Goal: Feedback & Contribution: Contribute content

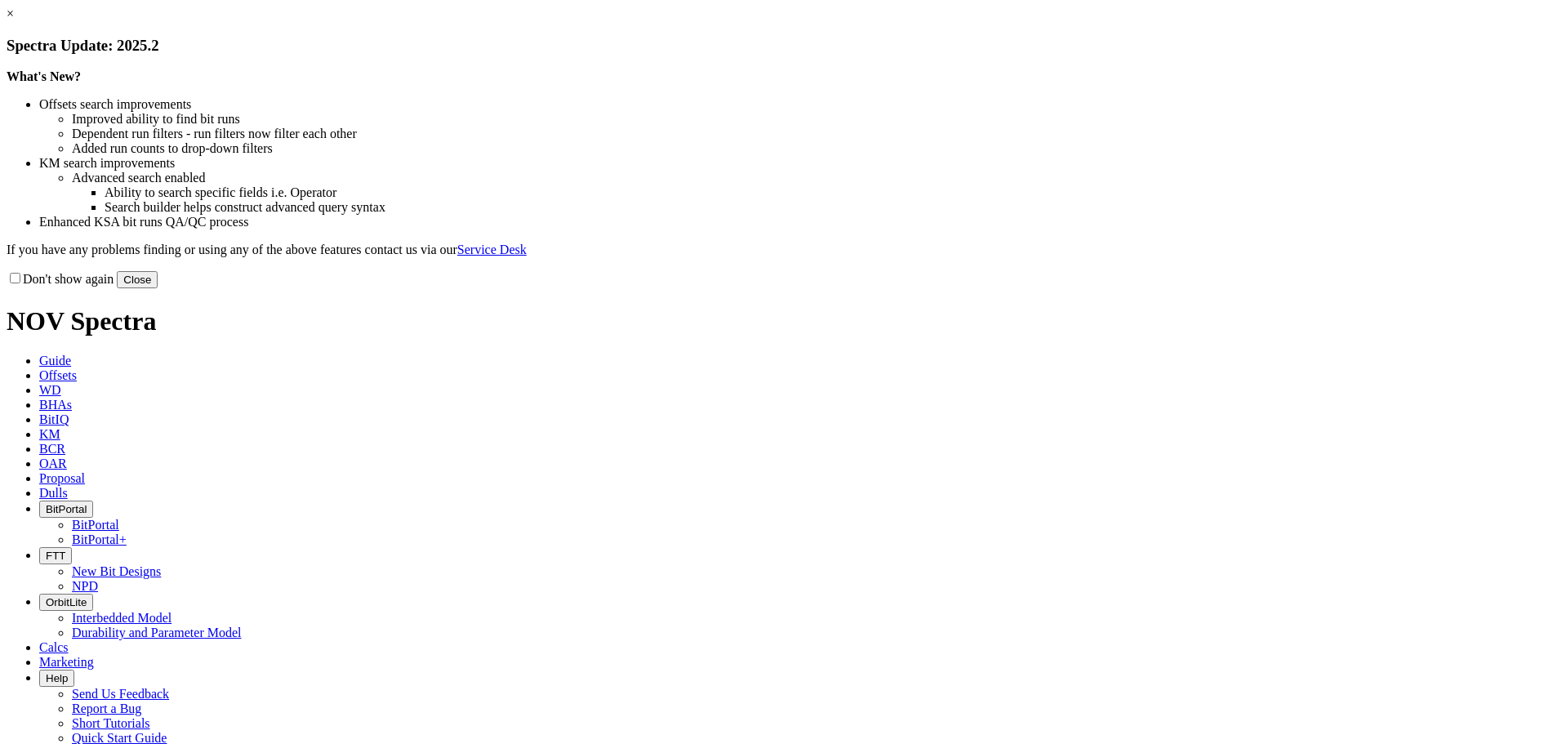
click at [158, 288] on button "Close" at bounding box center [137, 279] width 41 height 17
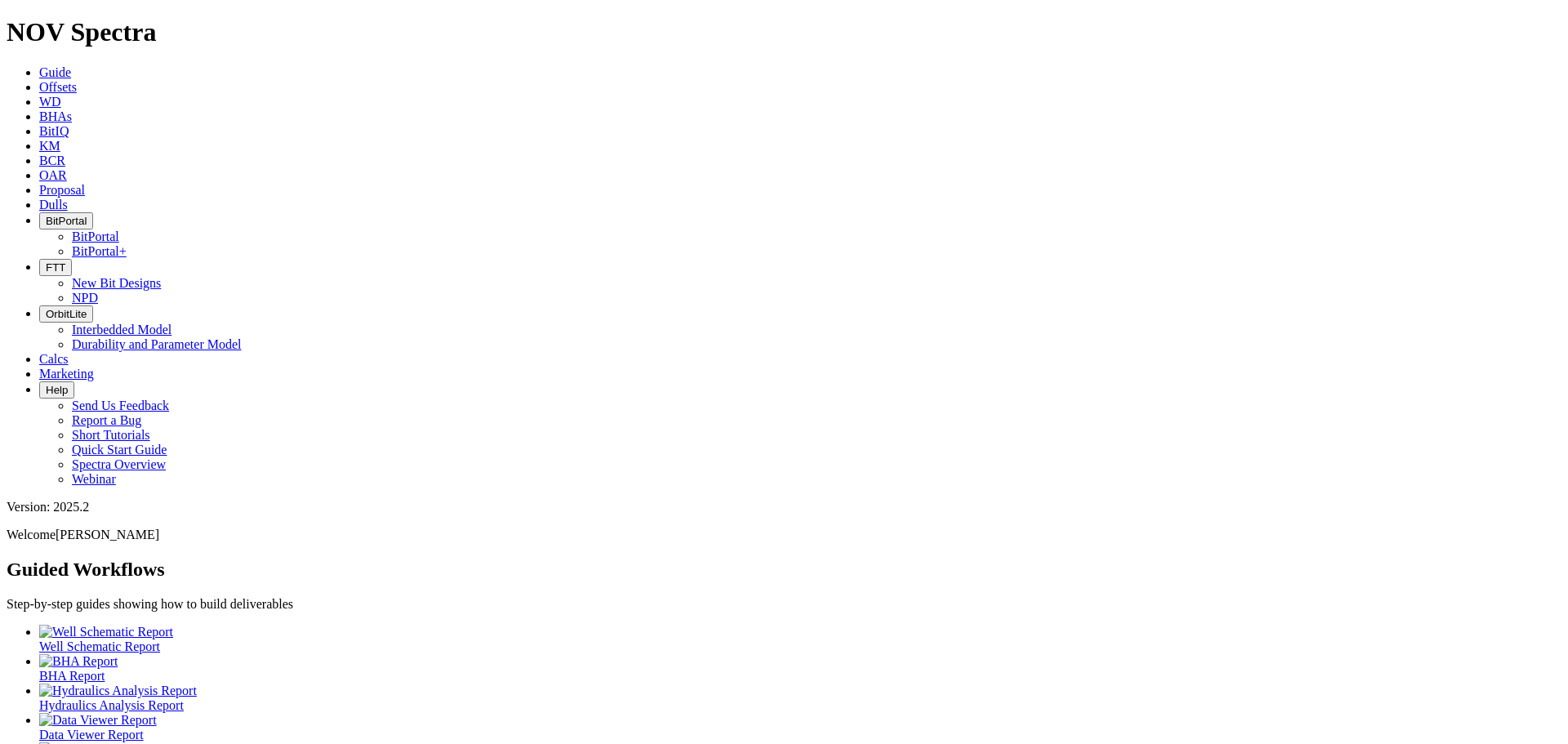
click at [61, 139] on span "KM" at bounding box center [50, 146] width 21 height 14
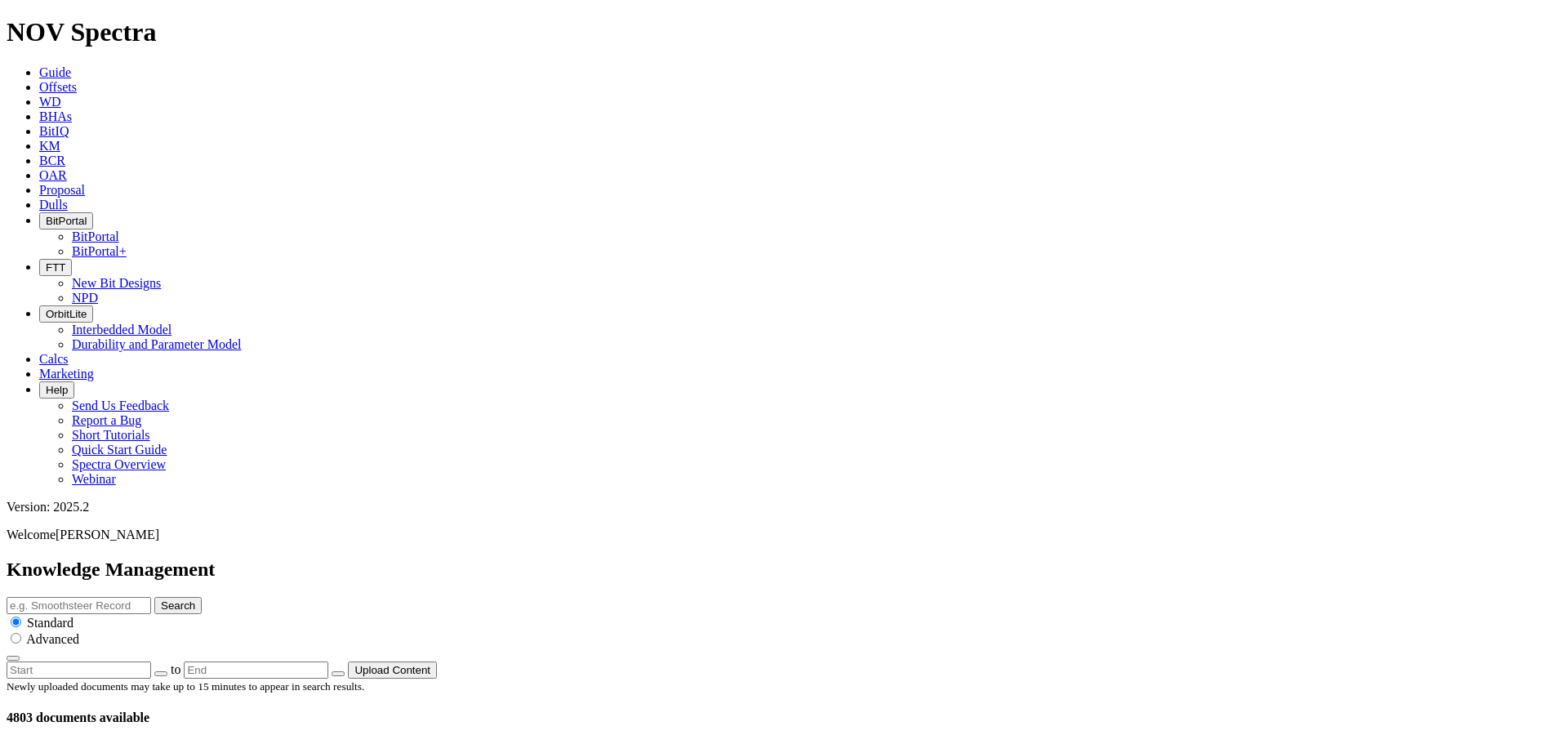
click at [437, 661] on button "Upload Content" at bounding box center [392, 669] width 89 height 17
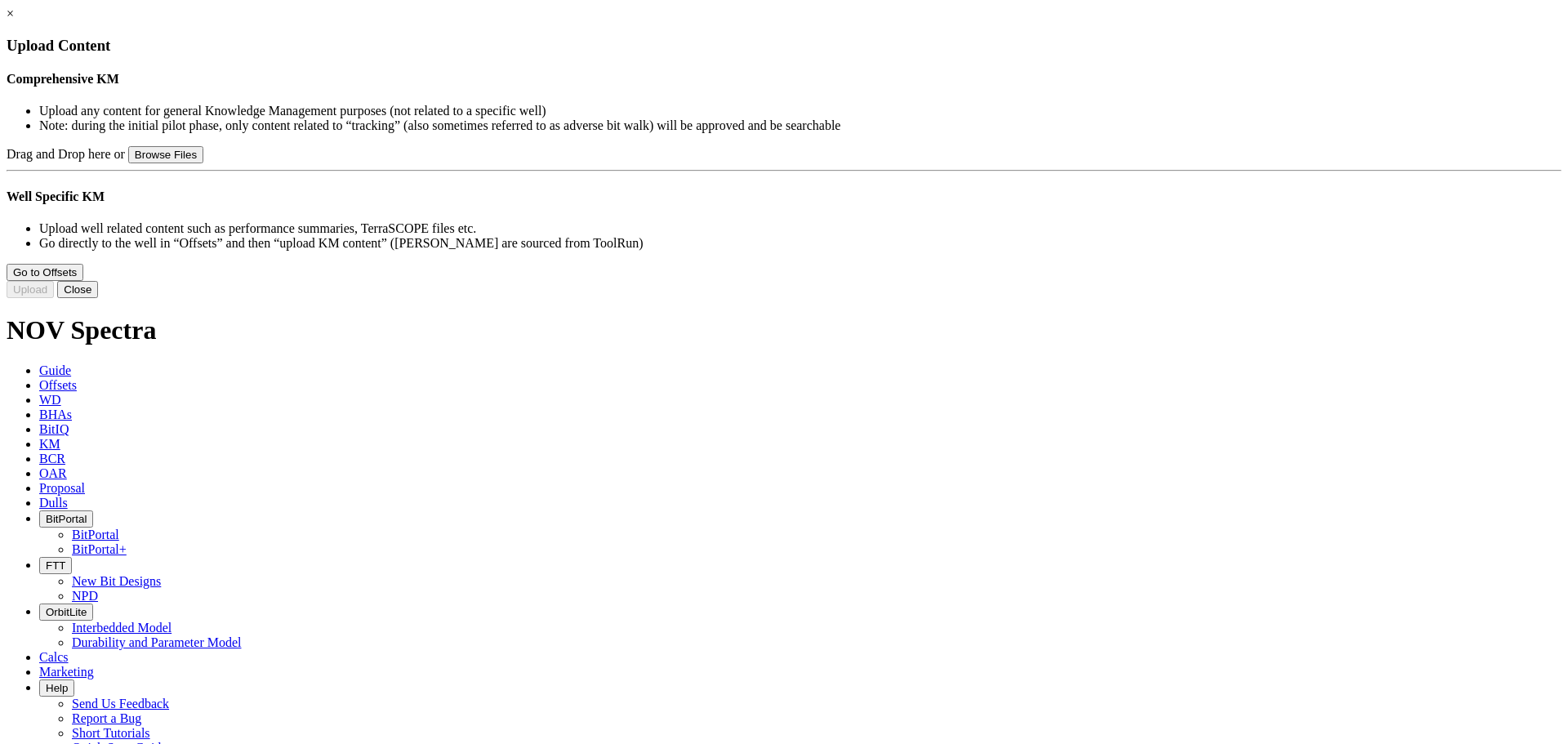
type input "FC Make-up Torque Guidance.pptx"
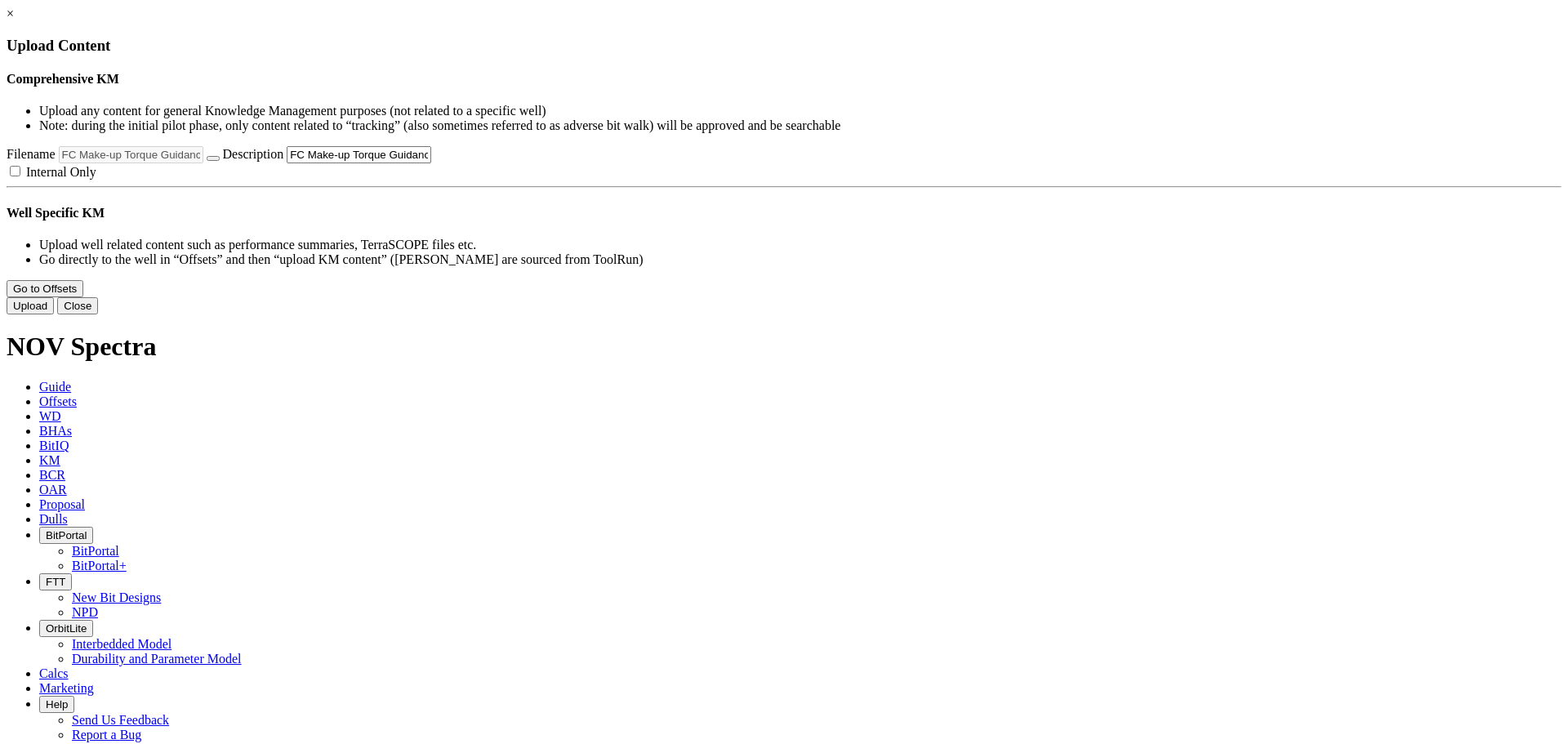
click at [432, 164] on input "FC Make-up Torque Guidance.pptx" at bounding box center [359, 154] width 144 height 17
click at [54, 314] on button "Upload" at bounding box center [29, 305] width 47 height 17
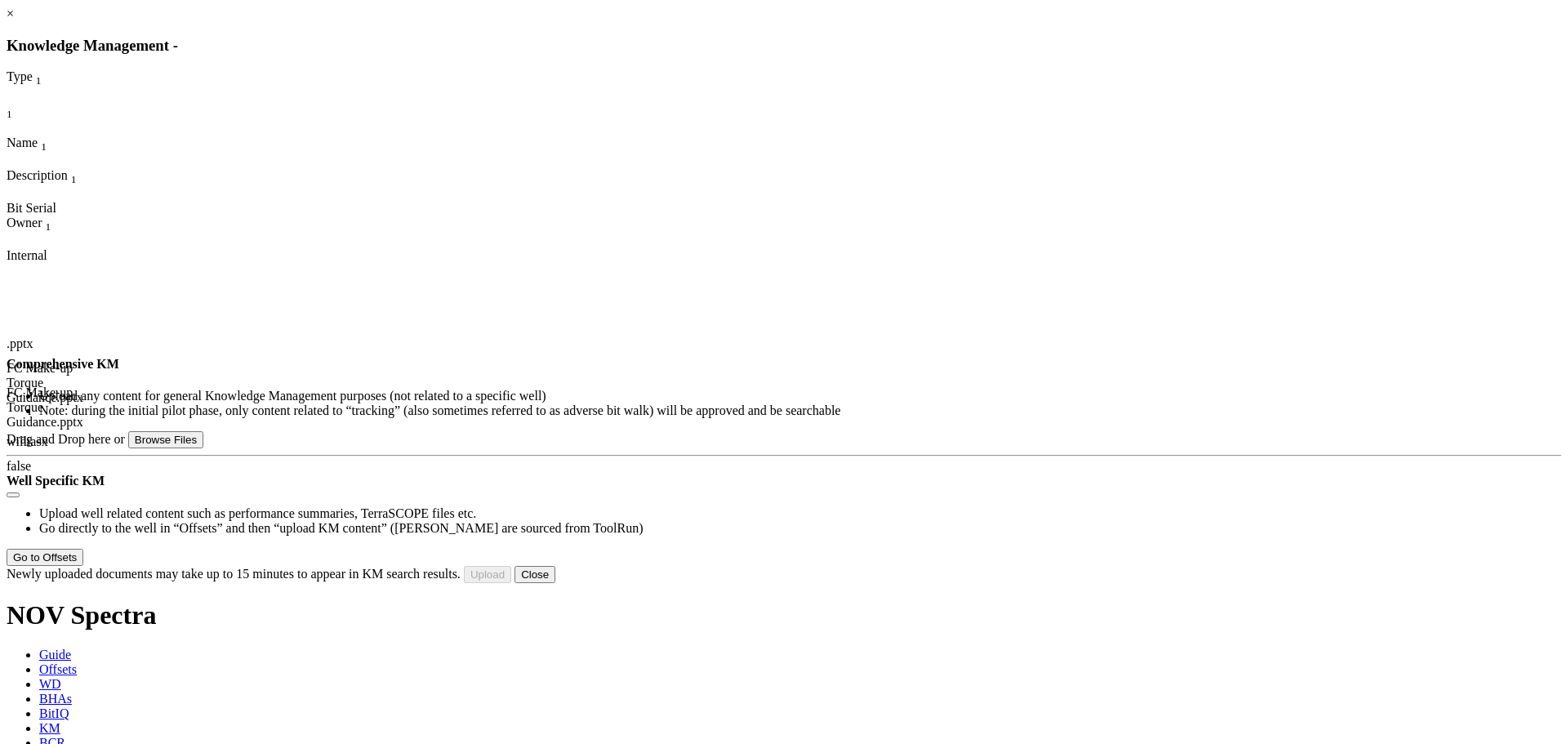
scroll to position [77, 0]
click at [555, 583] on button "Close" at bounding box center [535, 574] width 41 height 17
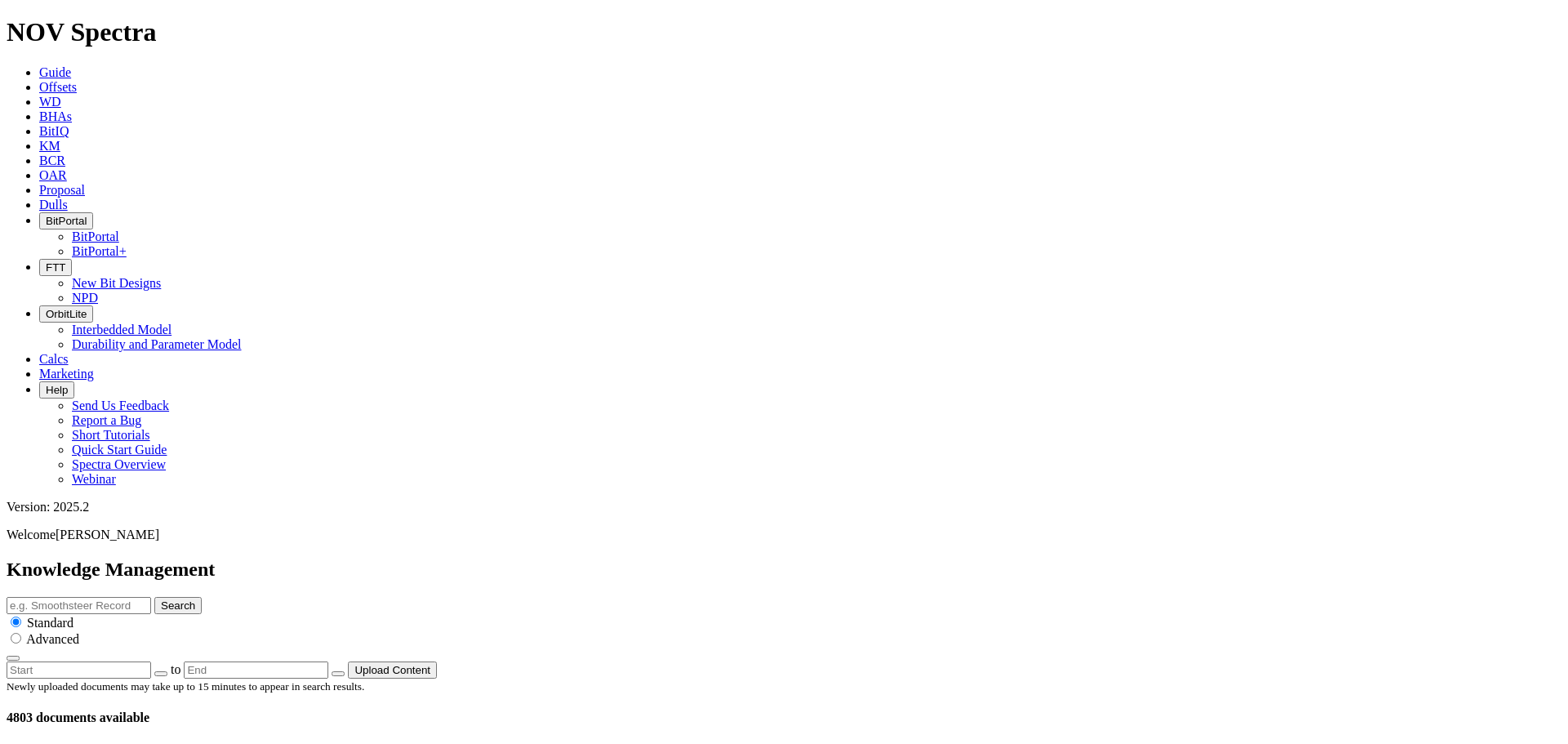
click at [151, 597] on input "text" at bounding box center [78, 605] width 144 height 17
type input "make-up"
click at [154, 597] on button "Search" at bounding box center [177, 605] width 47 height 17
click at [151, 597] on input "make-up" at bounding box center [78, 605] width 144 height 17
type input "make-up torque"
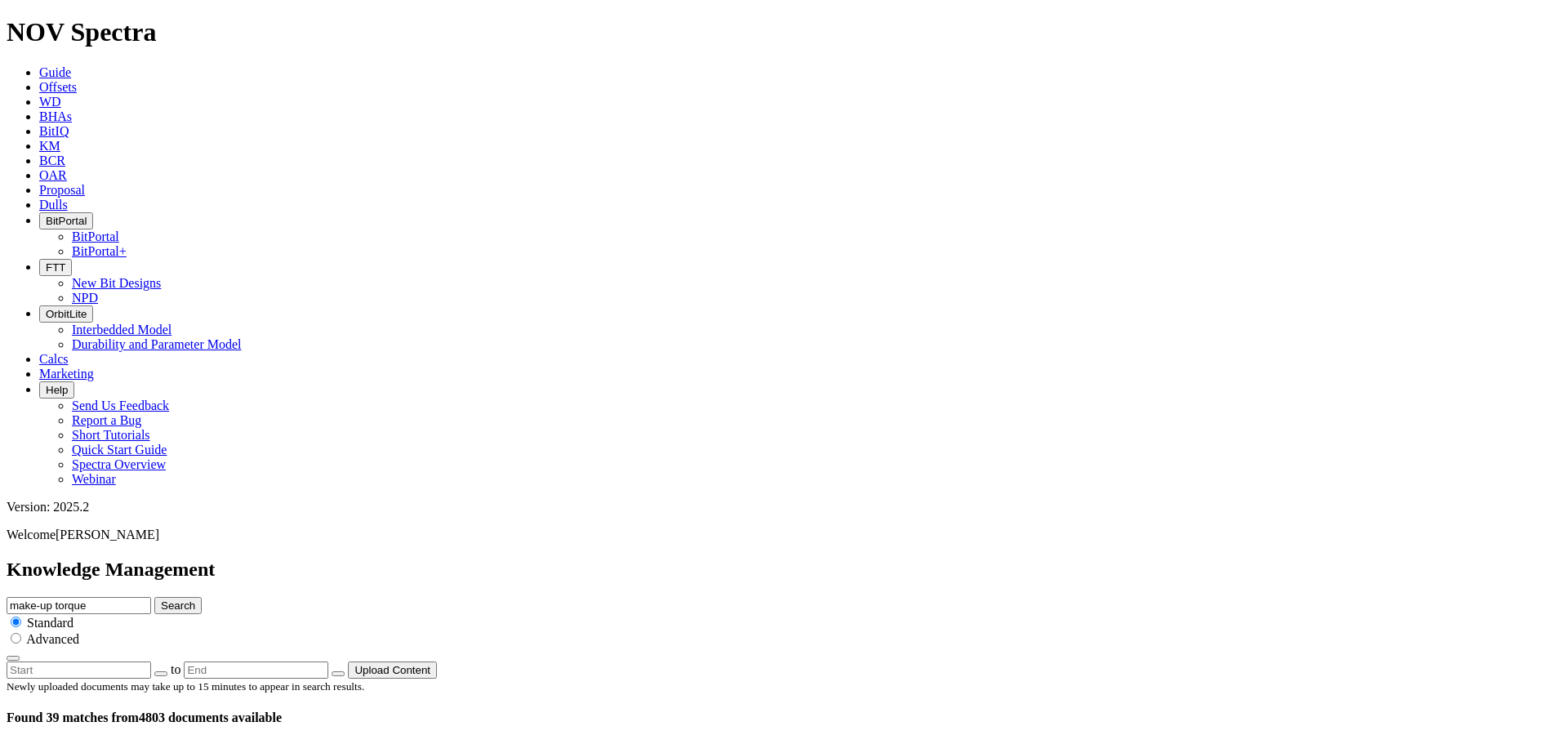
click at [154, 597] on button "Search" at bounding box center [177, 605] width 47 height 17
click at [151, 597] on input "make-up torque" at bounding box center [78, 605] width 144 height 17
type input "make-up torque MUT"
click at [154, 597] on button "Search" at bounding box center [177, 605] width 47 height 17
click at [151, 597] on input "make-up torque MUT" at bounding box center [78, 605] width 144 height 17
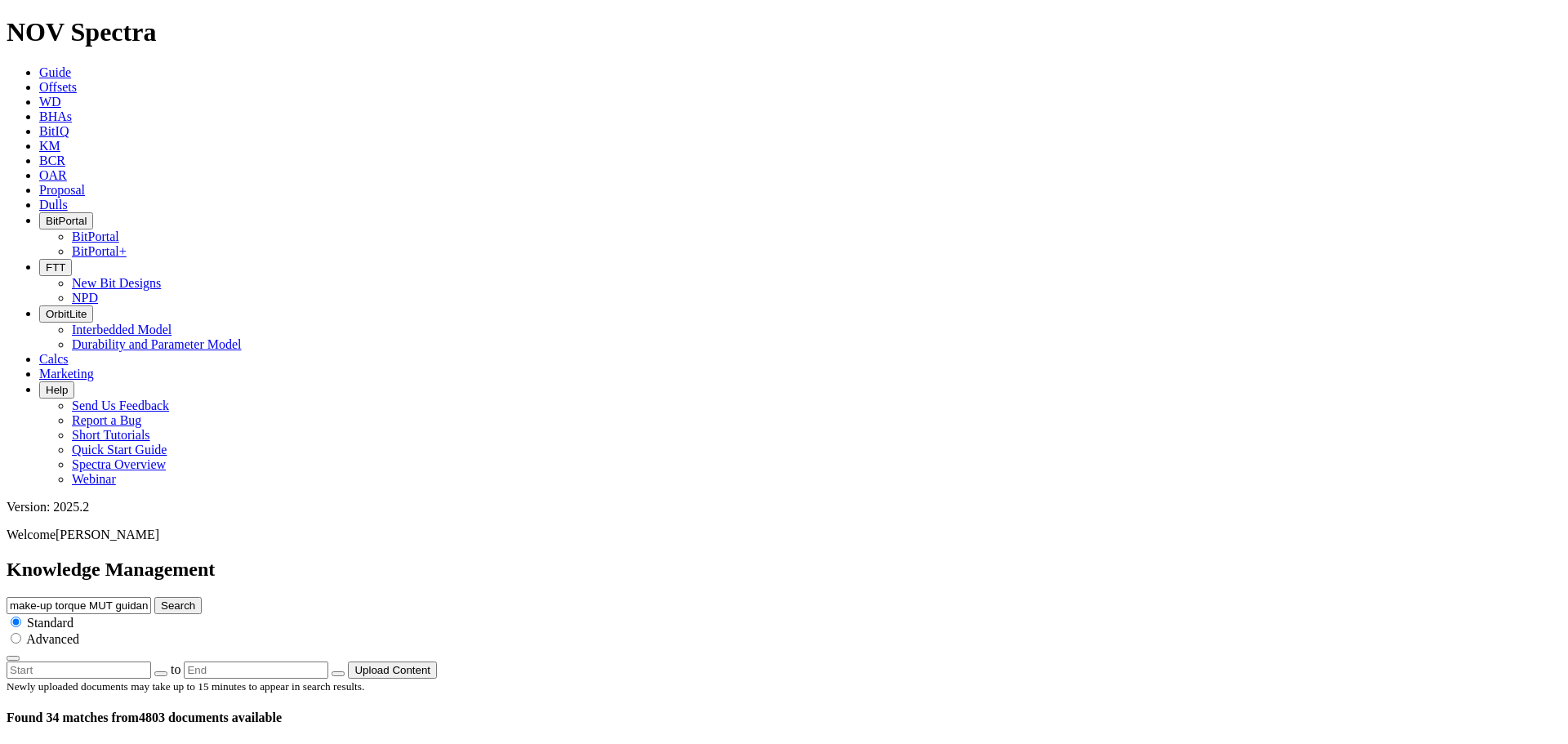
type input "make-up torque MUT guidance"
click at [154, 597] on button "Search" at bounding box center [177, 605] width 47 height 17
click at [1188, 597] on span "make-up torque MUT guidance Search Standard Advanced to Upload Content" at bounding box center [783, 636] width 1555 height 79
click at [202, 597] on button "Search" at bounding box center [177, 605] width 47 height 17
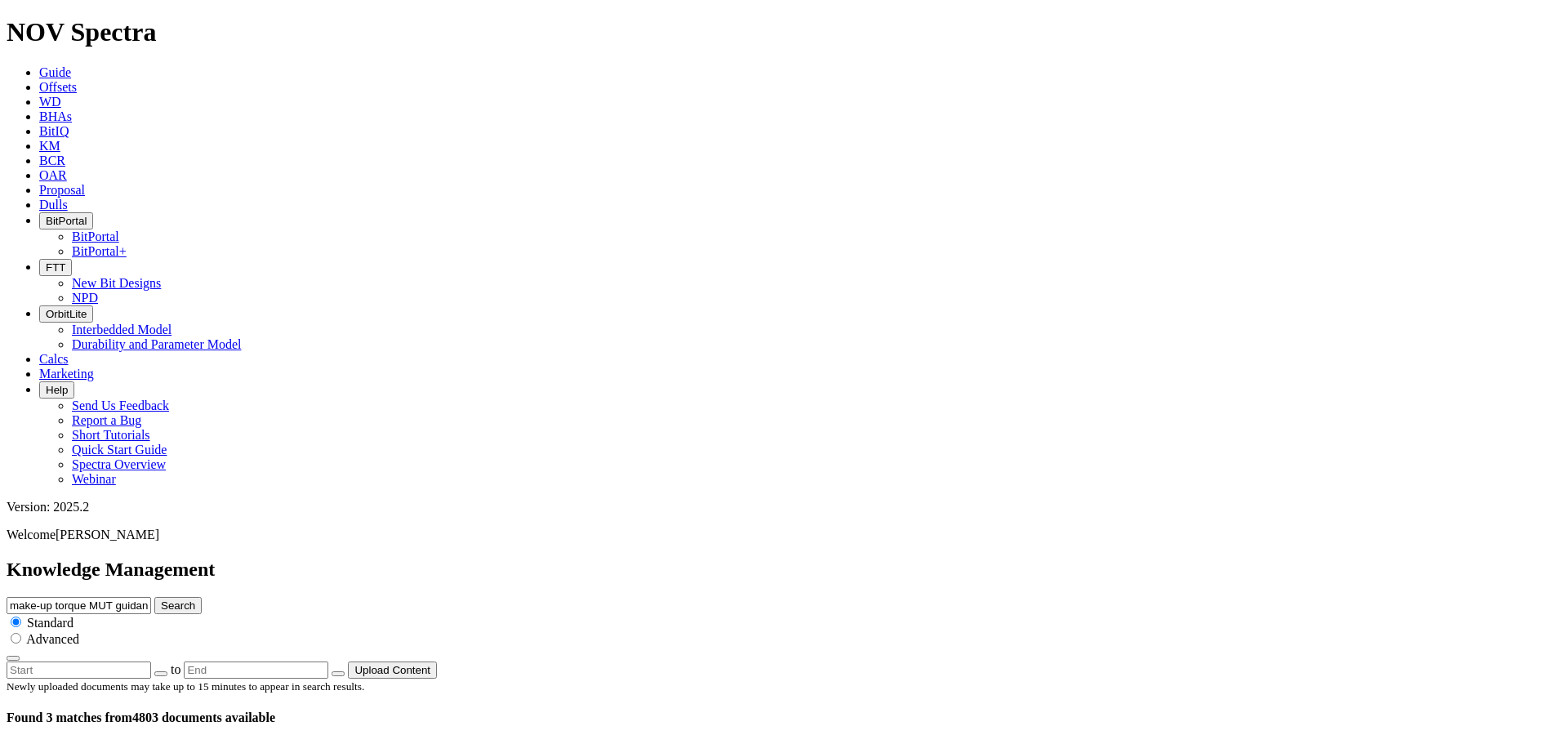
click at [202, 597] on button "Search" at bounding box center [177, 605] width 47 height 17
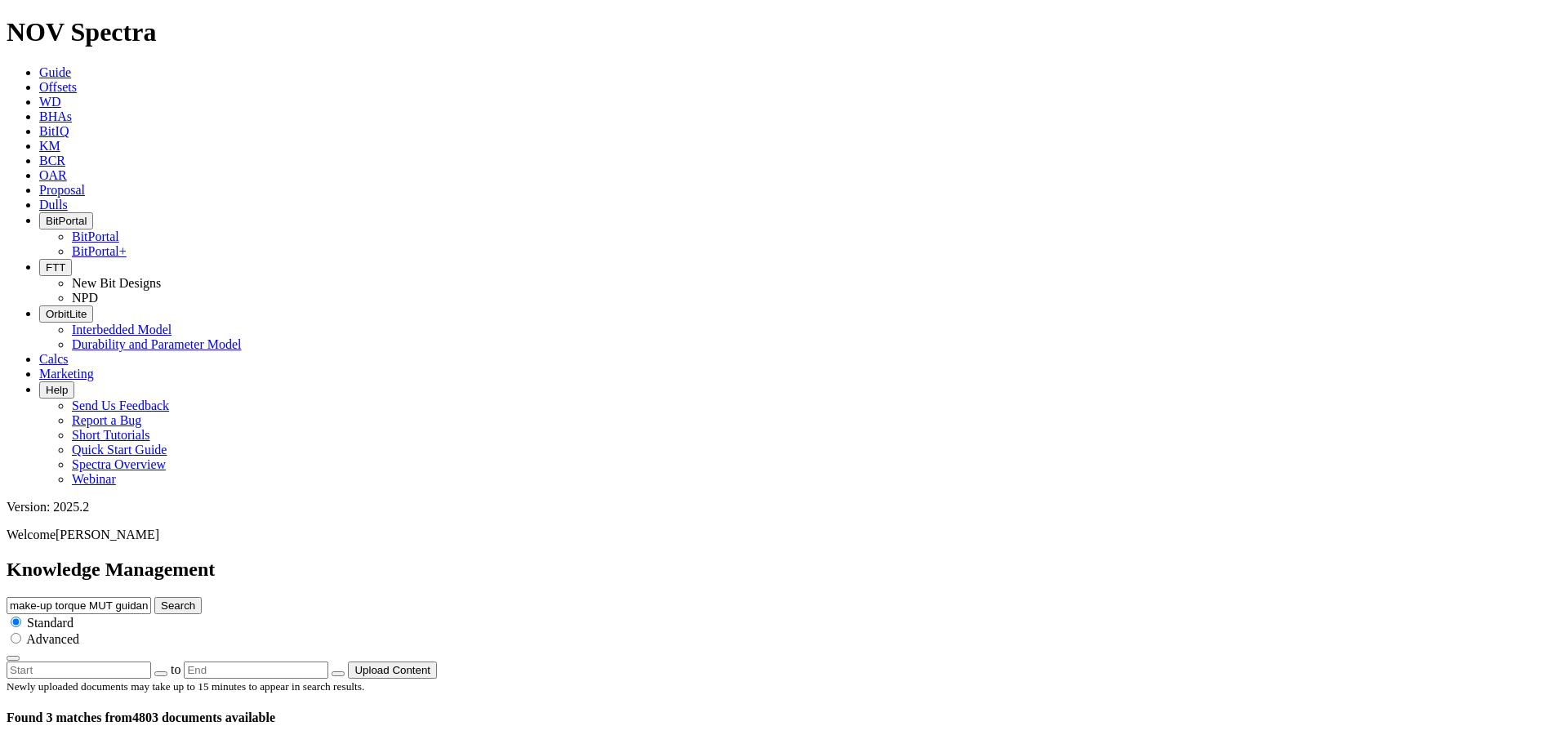
click at [151, 597] on input "make-up torque MUT guidance" at bounding box center [78, 605] width 144 height 17
click at [61, 139] on span "KM" at bounding box center [50, 146] width 21 height 14
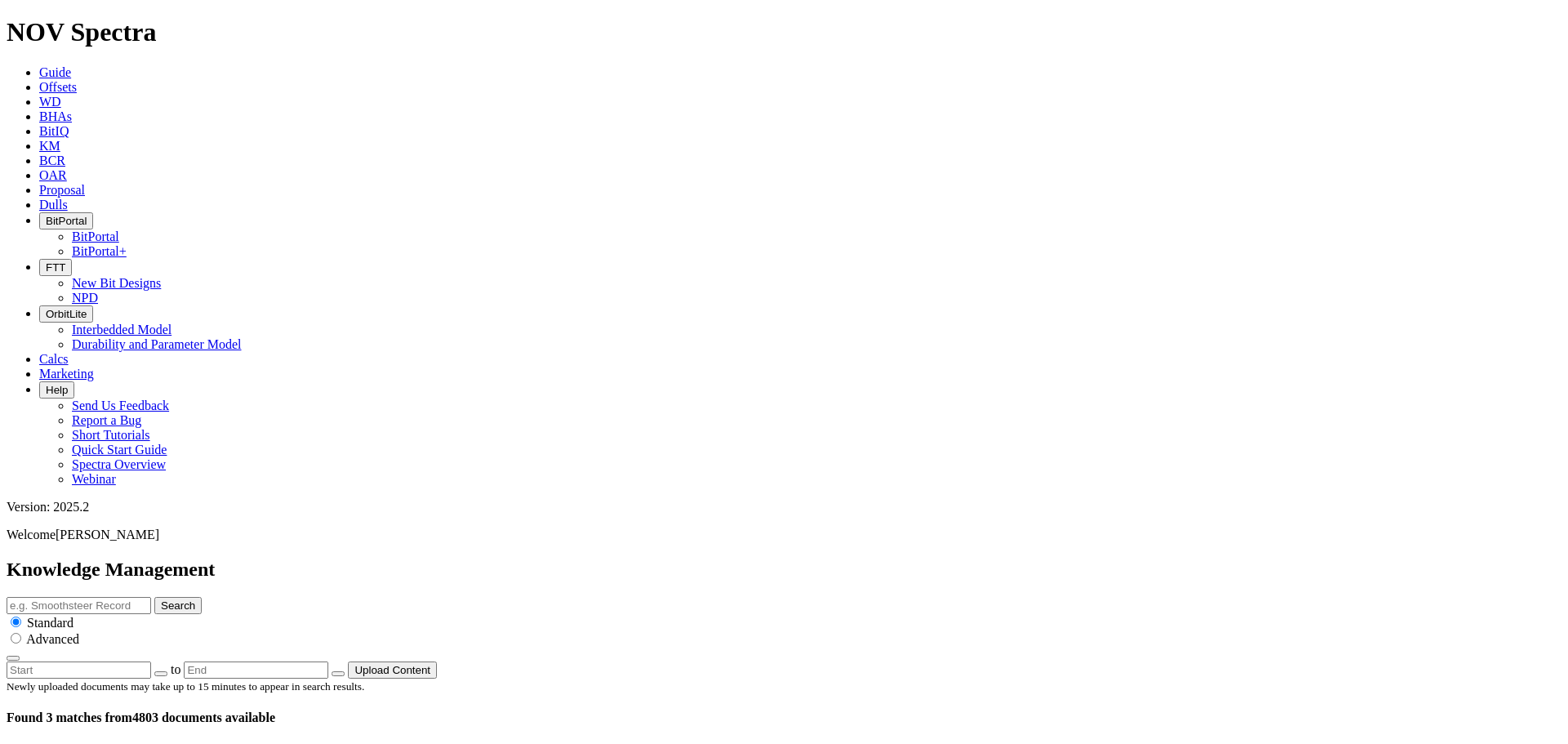
click at [69, 124] on link "BitIQ" at bounding box center [53, 131] width 29 height 14
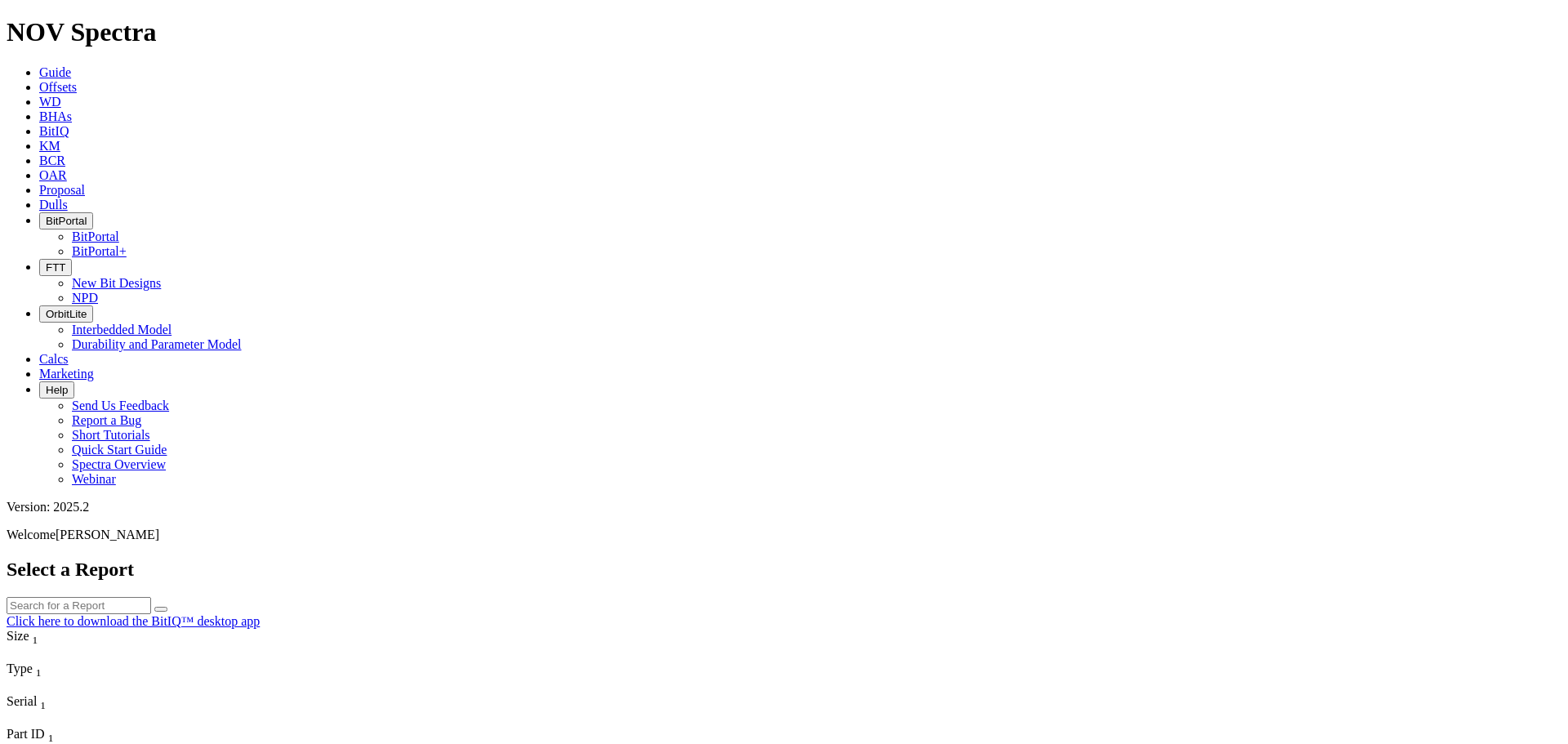
click at [39, 139] on icon at bounding box center [39, 146] width 0 height 14
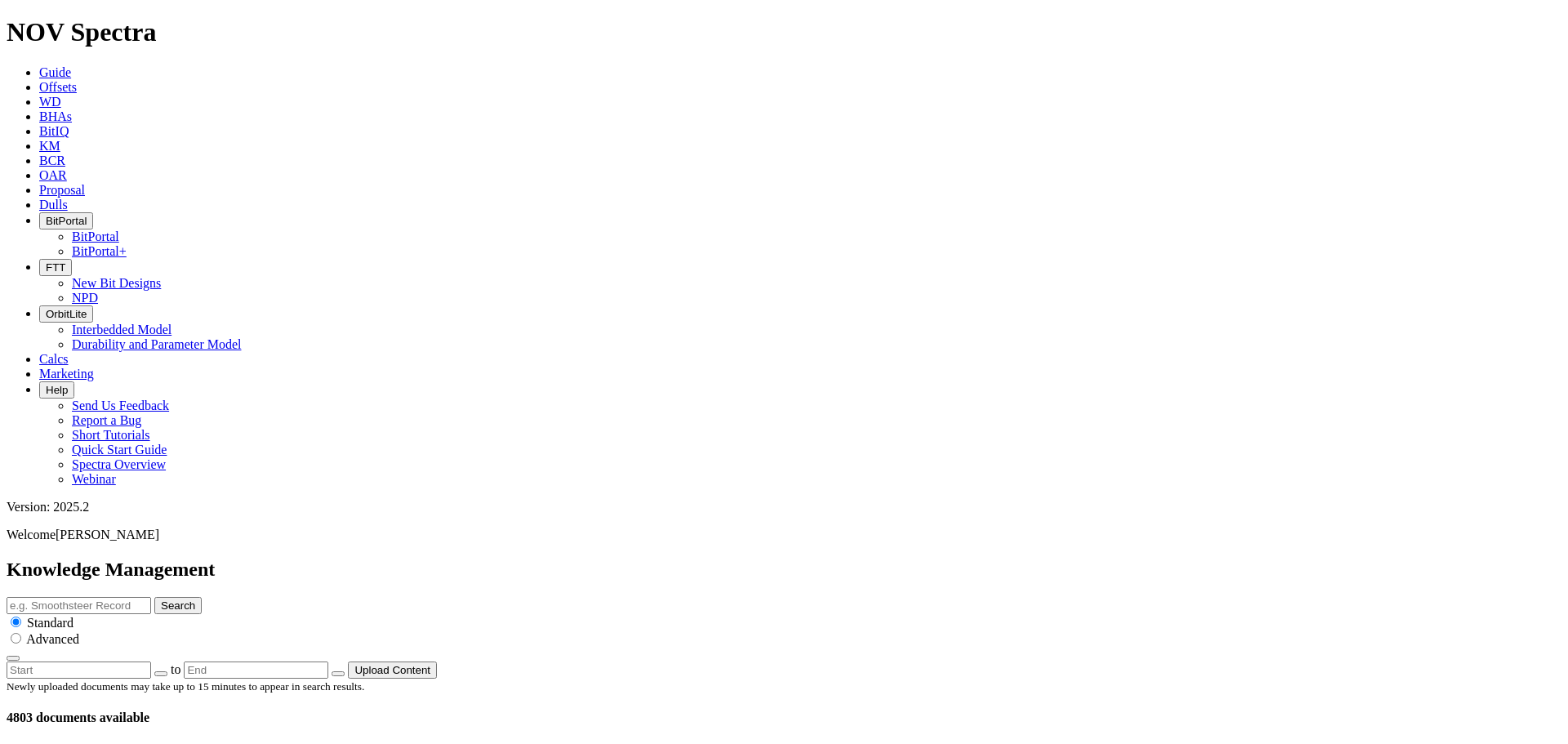
click at [151, 597] on input "text" at bounding box center [78, 605] width 144 height 17
paste input "make-up torque MUT guidance"
type input "make-up torque MUT guidance"
click at [202, 597] on button "Search" at bounding box center [177, 605] width 47 height 17
click at [151, 597] on input "make-up torque MUT guidance" at bounding box center [78, 605] width 144 height 17
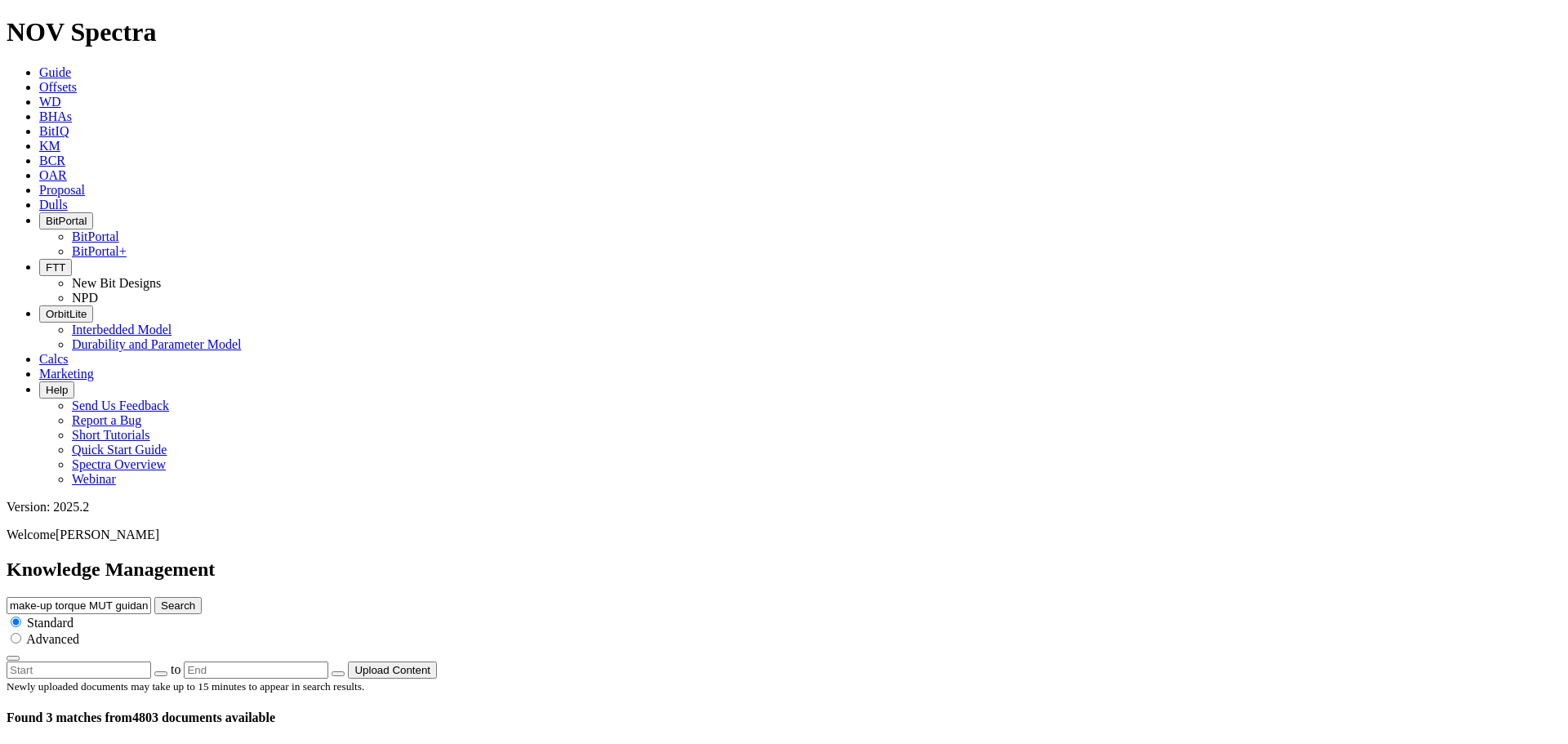
click at [151, 597] on input "make-up torque MUT guidance" at bounding box center [78, 605] width 144 height 17
type input "FC Make-up"
click at [154, 597] on button "Search" at bounding box center [177, 605] width 47 height 17
click at [151, 597] on input "FC Make-up" at bounding box center [78, 605] width 144 height 17
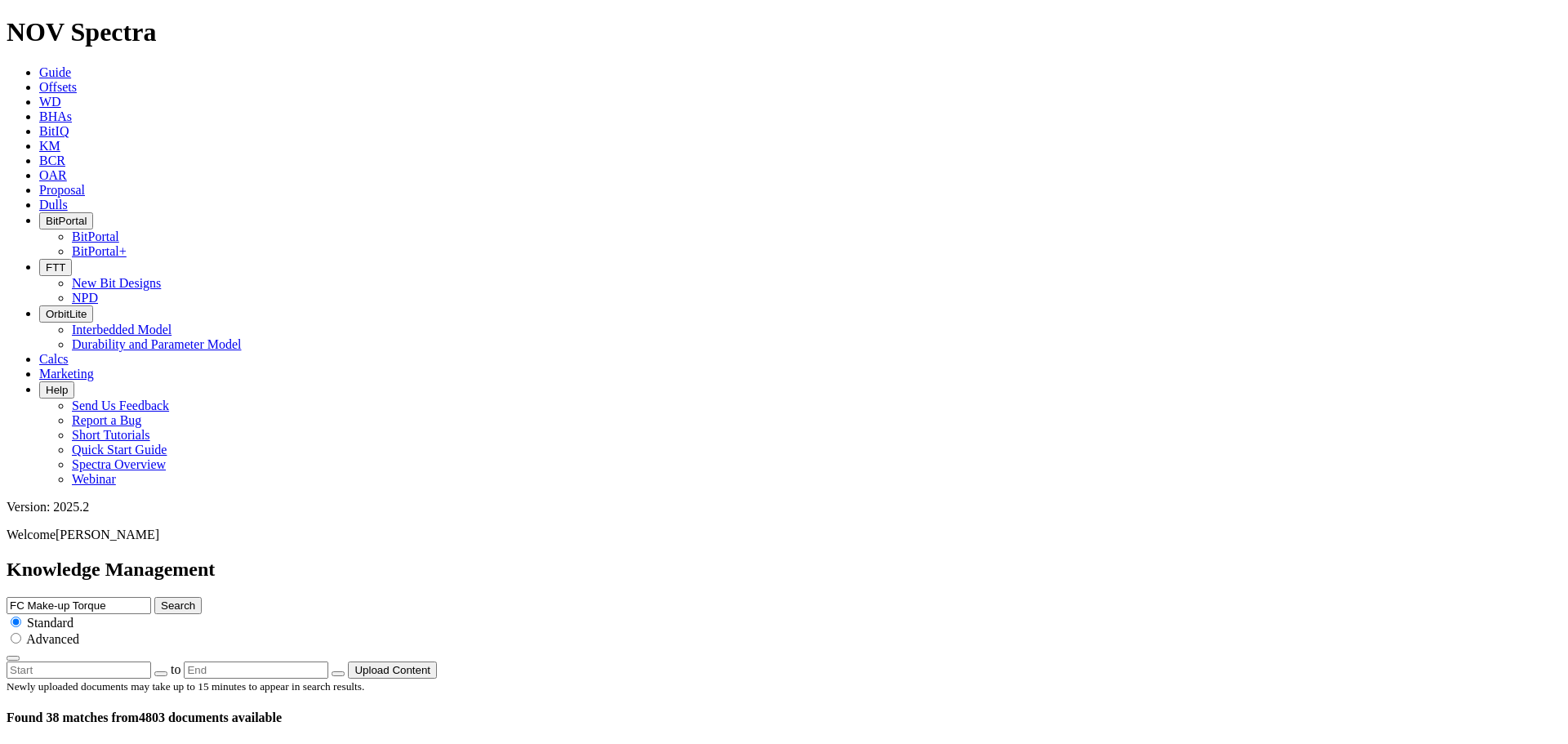
type input "FC Make-up Torque"
click at [154, 597] on button "Search" at bounding box center [177, 605] width 47 height 17
click at [167, 671] on button "button" at bounding box center [160, 674] width 13 height 5
type input "[DATE]"
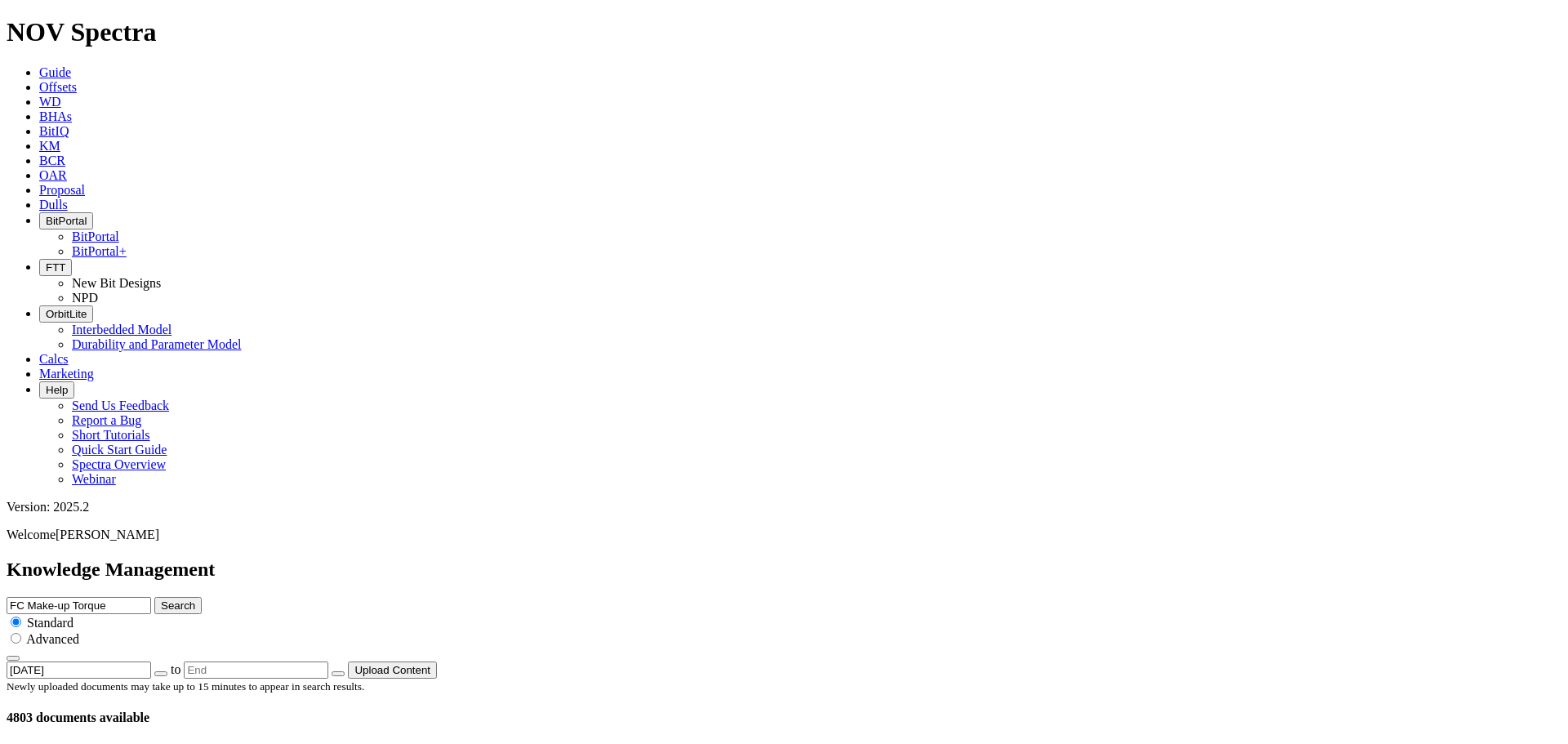
click at [437, 661] on button "Upload Content" at bounding box center [392, 669] width 89 height 17
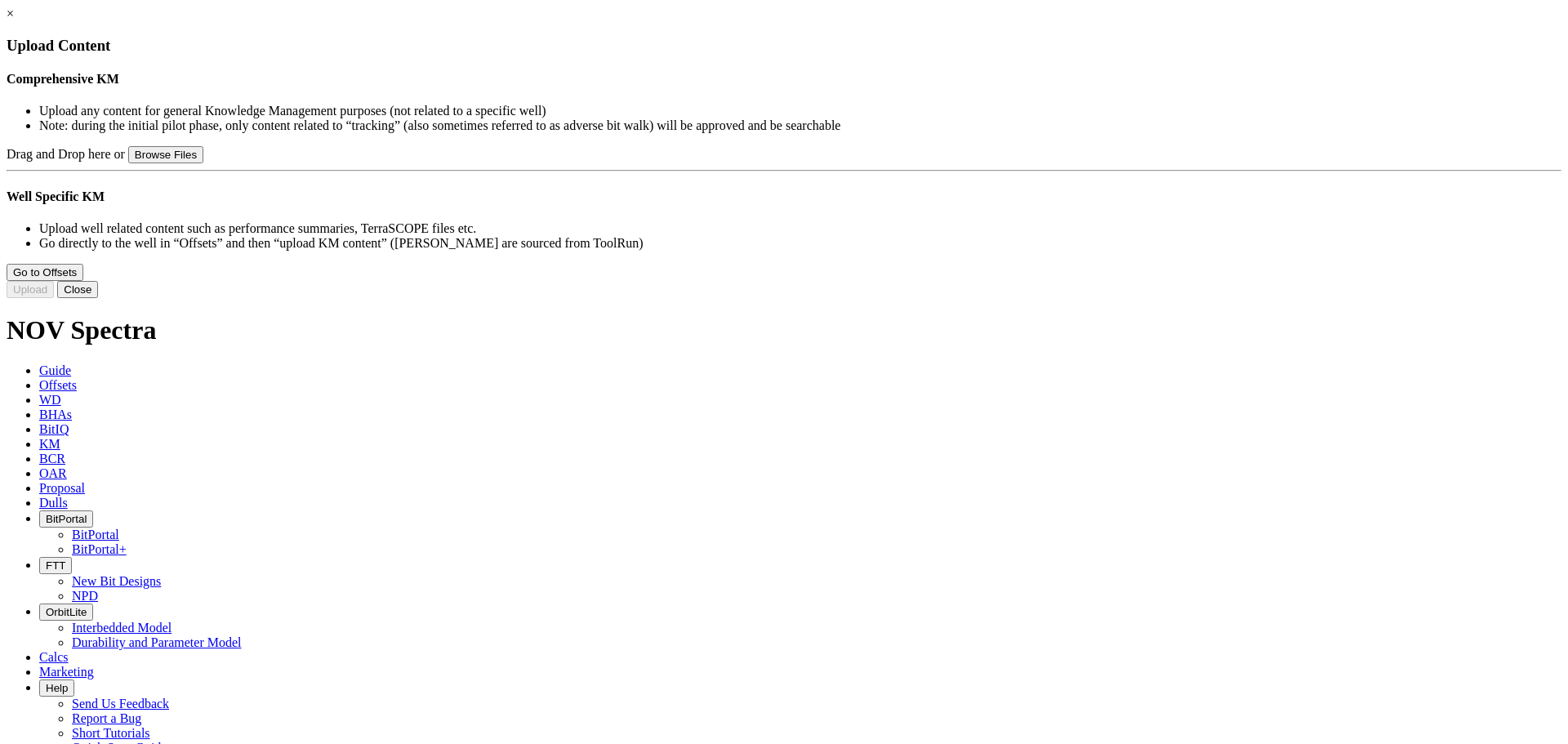
click at [14, 20] on link "×" at bounding box center [10, 13] width 7 height 14
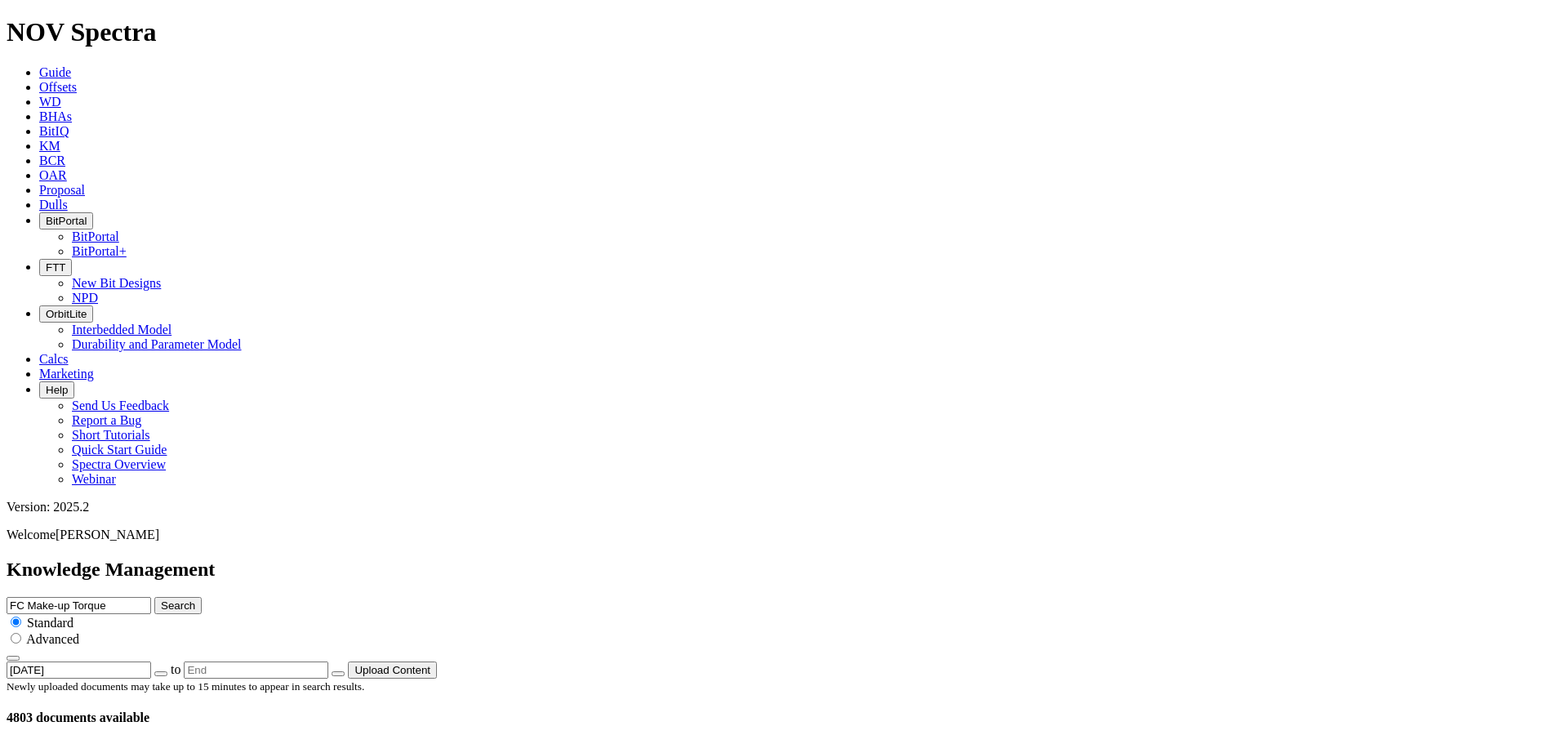
click at [151, 597] on input "FC Make-up Torque" at bounding box center [78, 605] width 144 height 17
click at [202, 597] on button "Search" at bounding box center [177, 605] width 47 height 17
click at [167, 671] on button "button" at bounding box center [160, 674] width 13 height 5
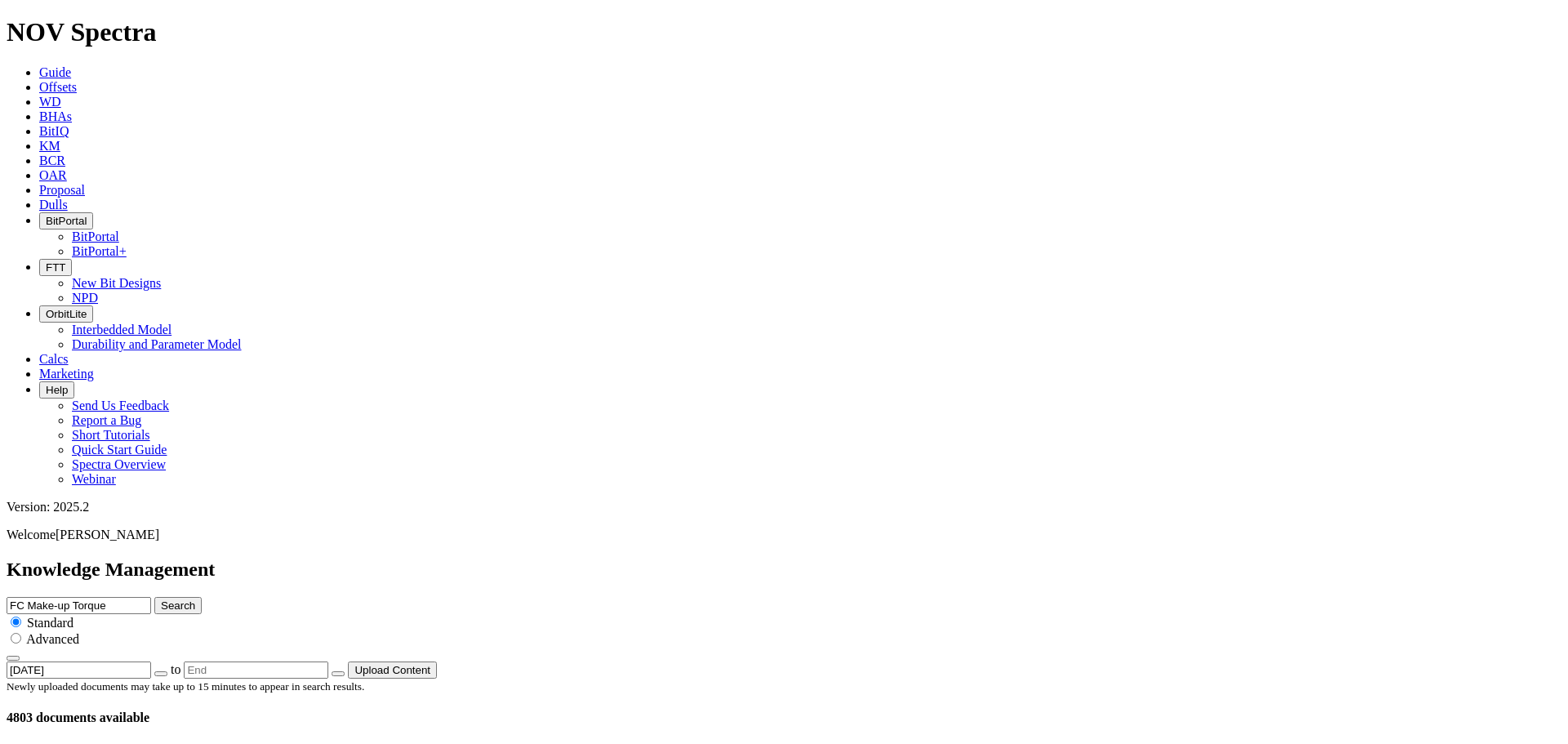
click at [151, 597] on input "FC Make-up Torque" at bounding box center [78, 605] width 144 height 17
click at [437, 661] on button "Upload Content" at bounding box center [392, 669] width 89 height 17
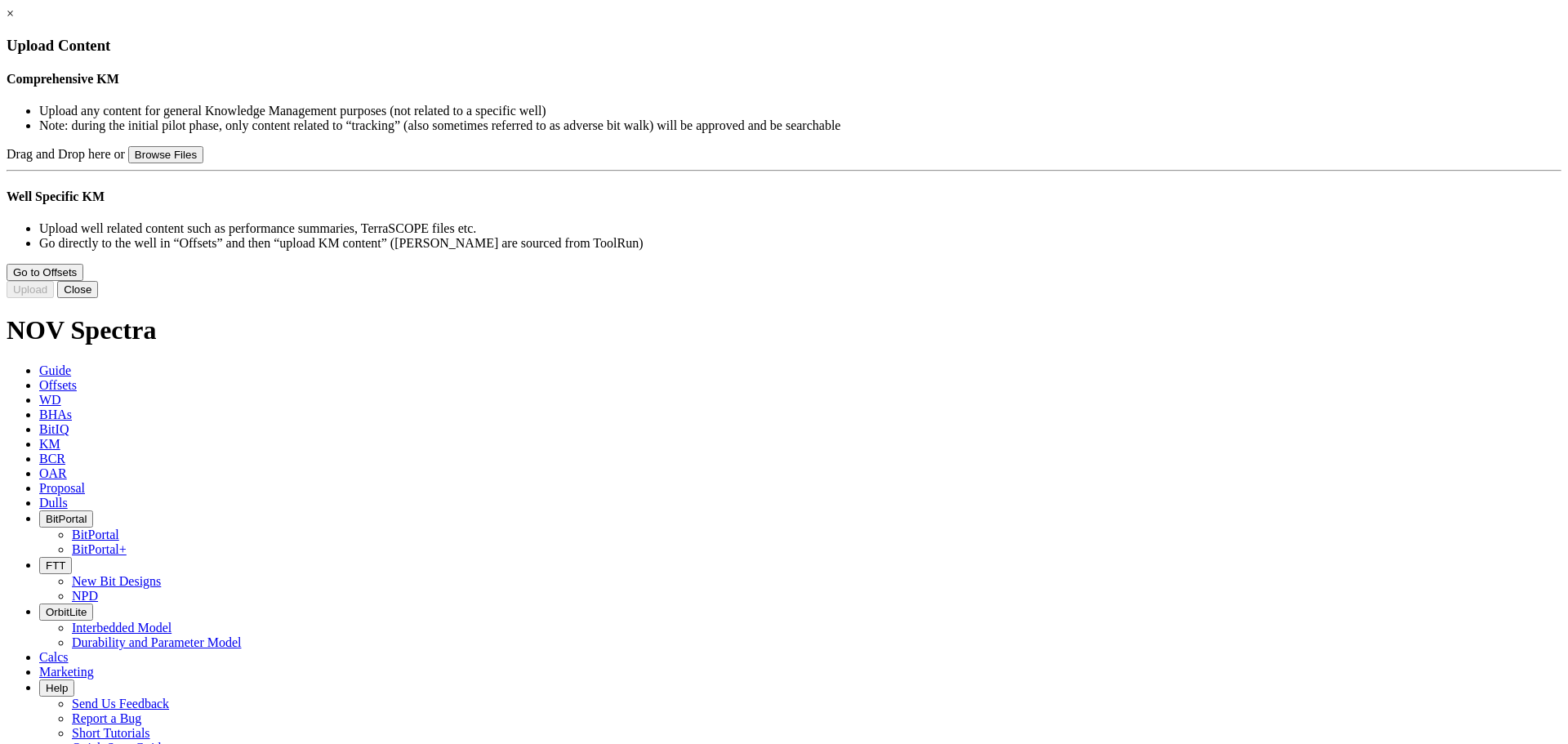
type input "FC Make-up Torque Guidance.pptx"
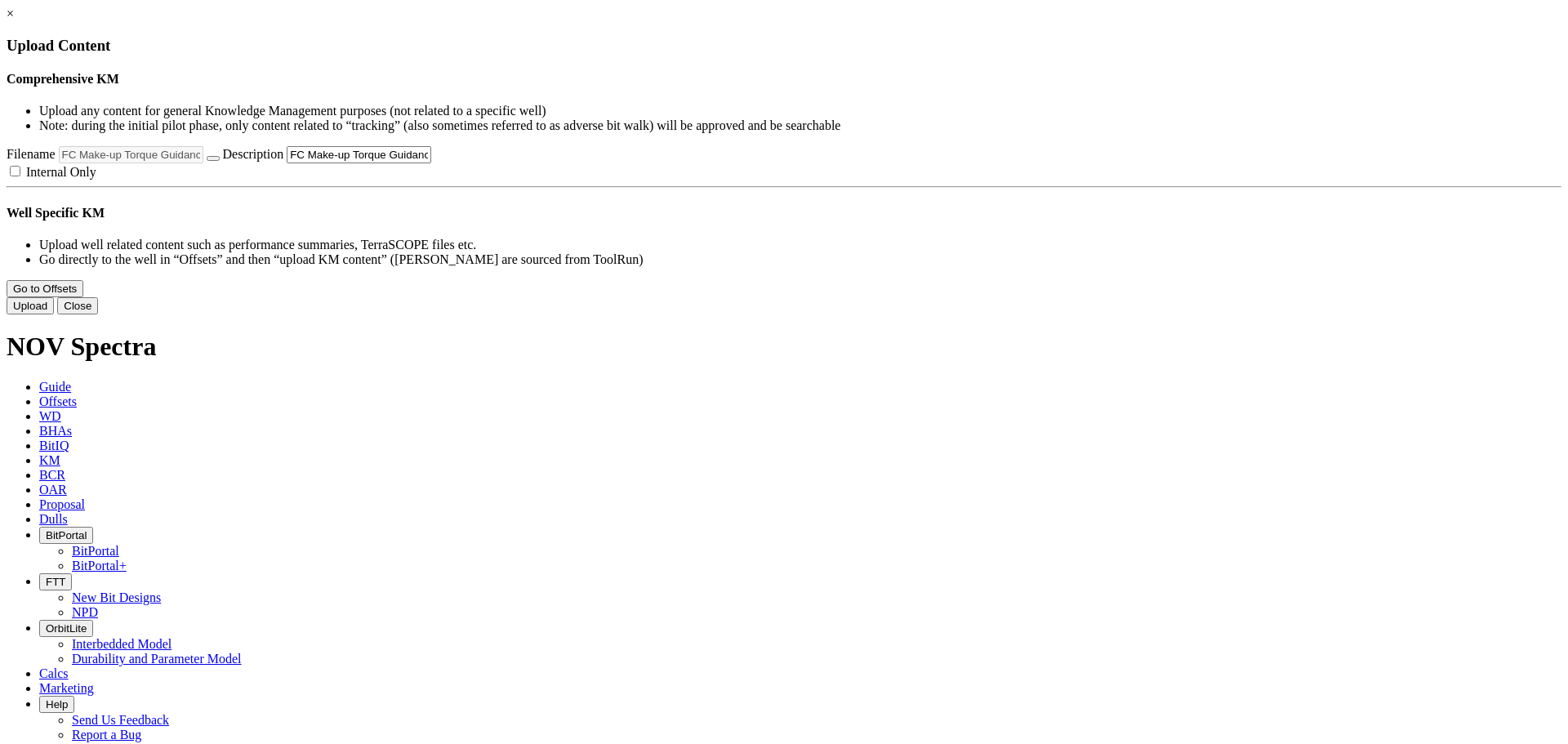
click at [432, 164] on input "FC Make-up Torque Guidance.pptx" at bounding box center [359, 154] width 144 height 17
type input "FC Make-up Torque Guidance MUT Rev 2"
click at [54, 314] on button "Upload" at bounding box center [29, 305] width 47 height 17
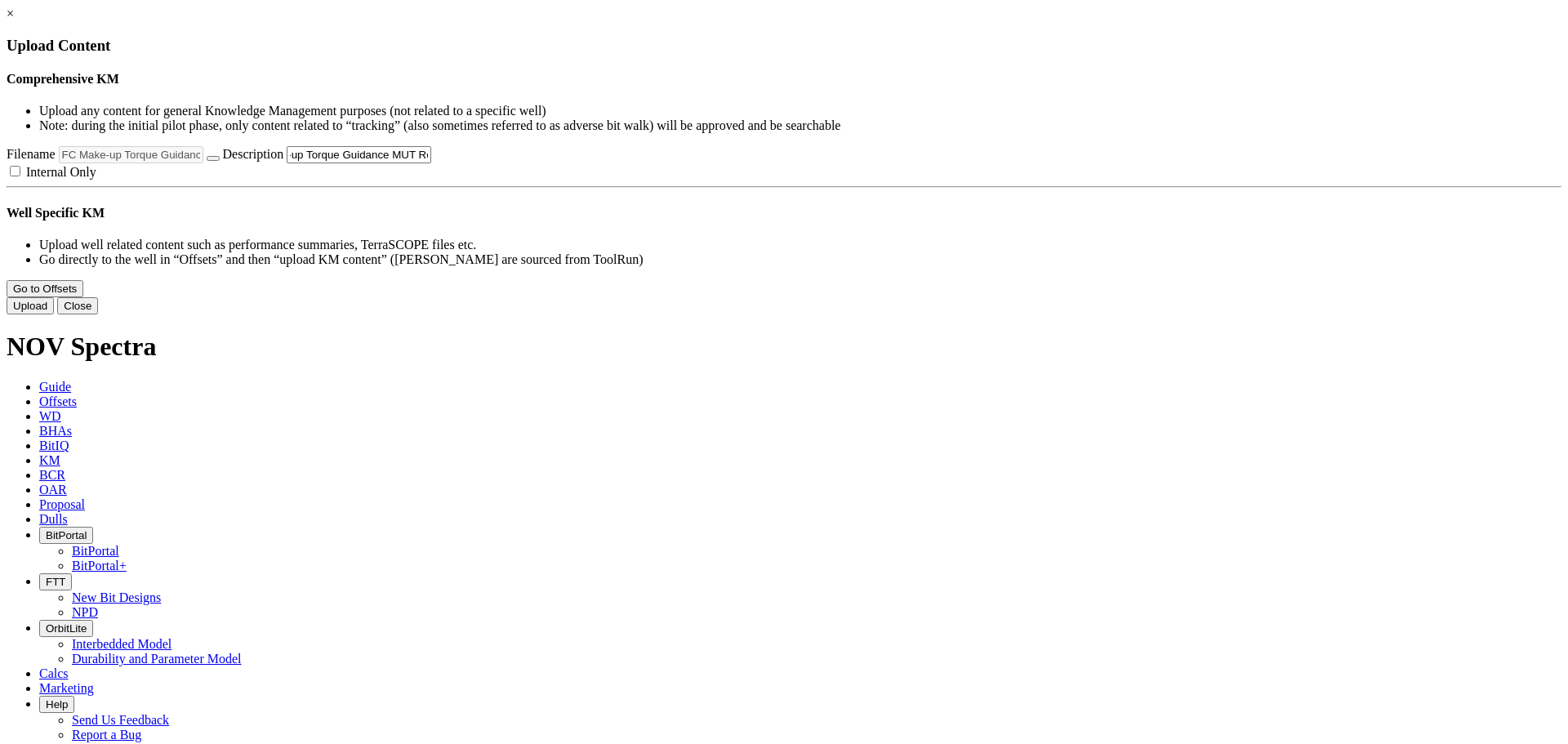
scroll to position [0, 0]
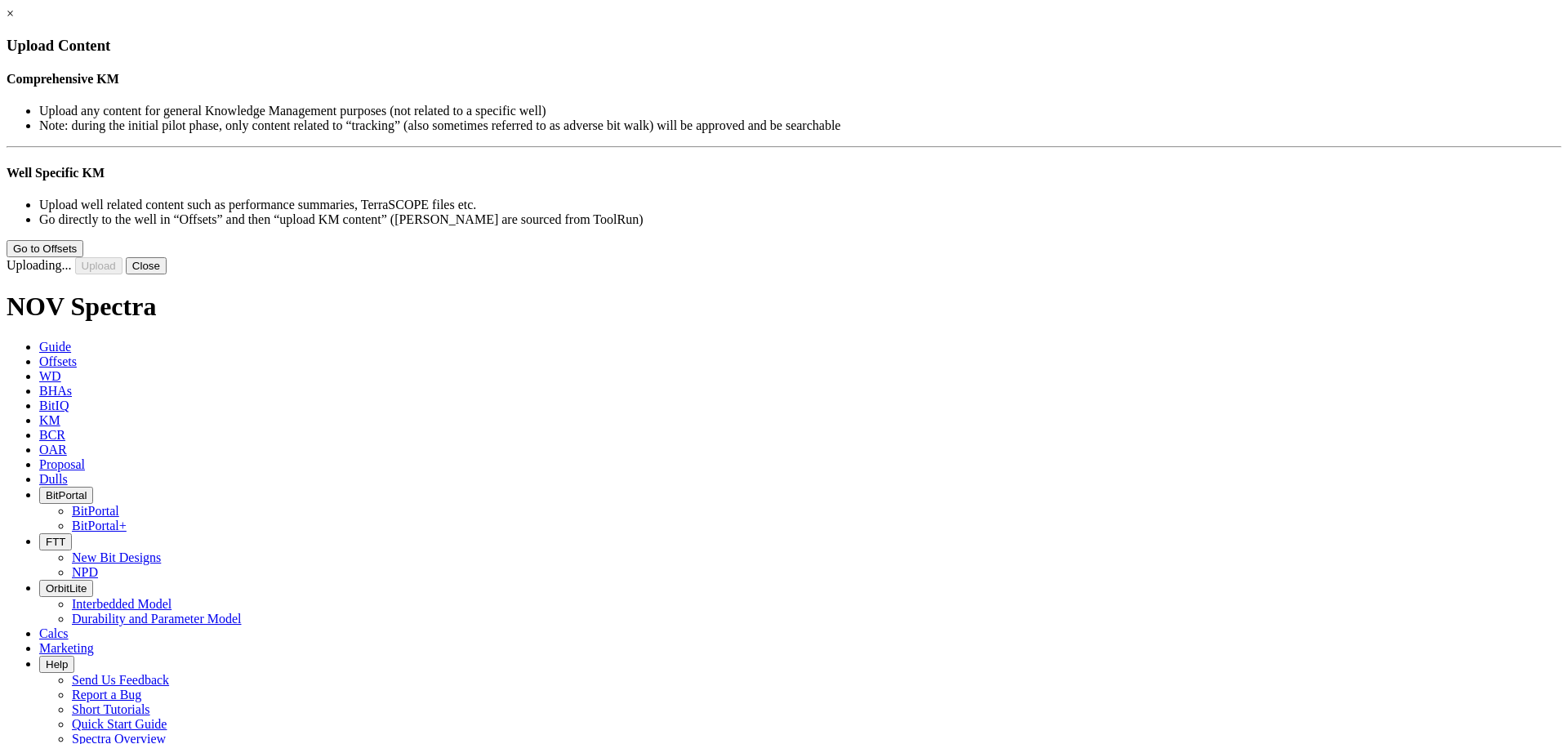
click at [6, 146] on icon at bounding box center [6, 146] width 0 height 0
